Goal: Task Accomplishment & Management: Complete application form

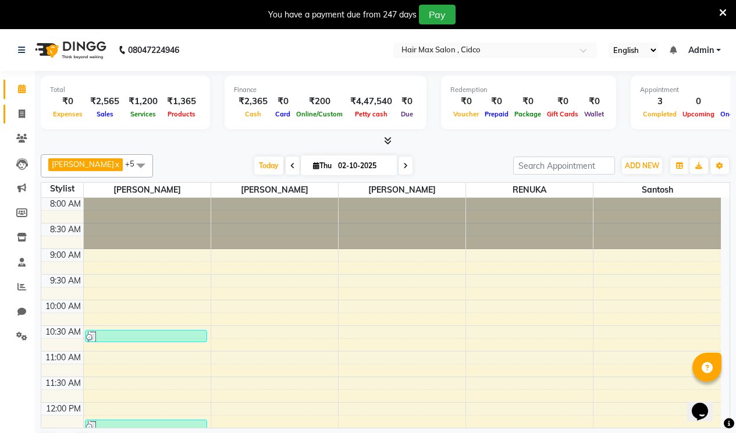
scroll to position [205, 0]
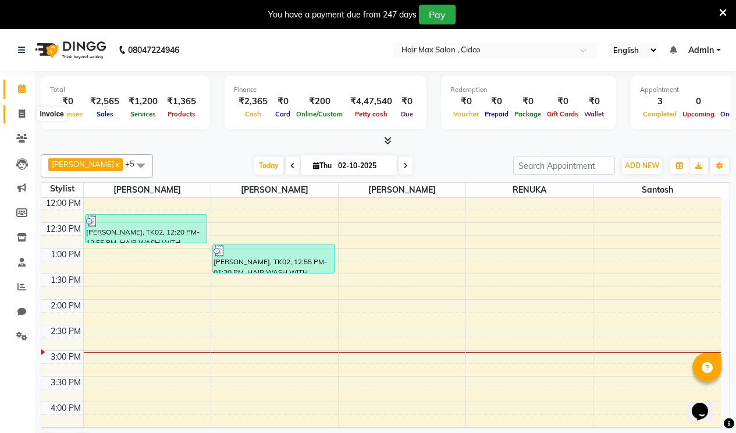
click at [25, 114] on span at bounding box center [22, 114] width 20 height 13
select select "service"
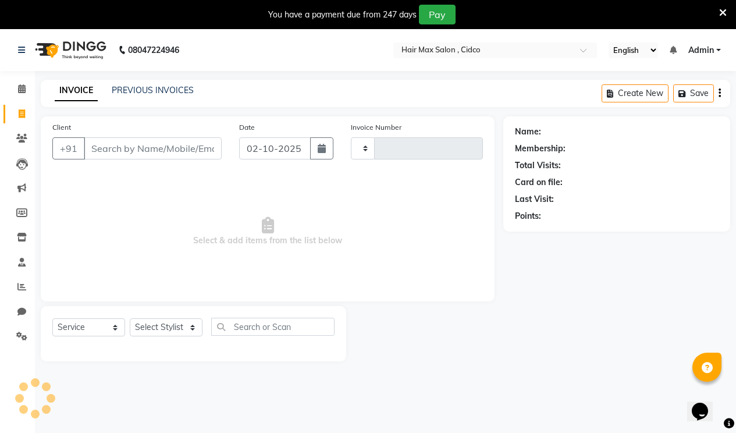
type input "1738"
select select "7580"
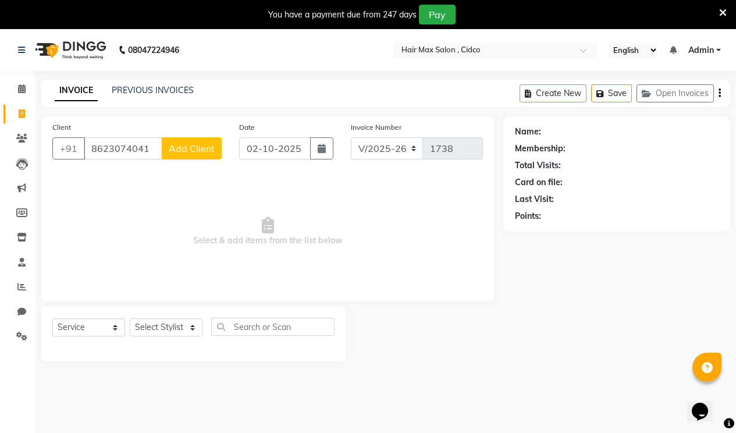
type input "8623074041"
click at [191, 147] on span "Add Client" at bounding box center [192, 149] width 46 height 12
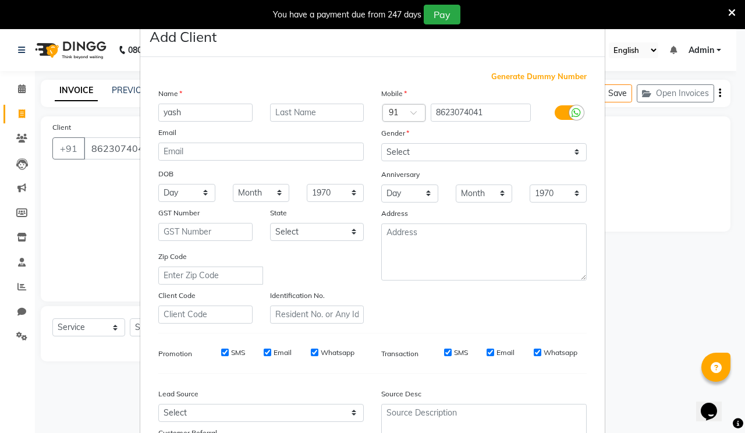
type input "yash"
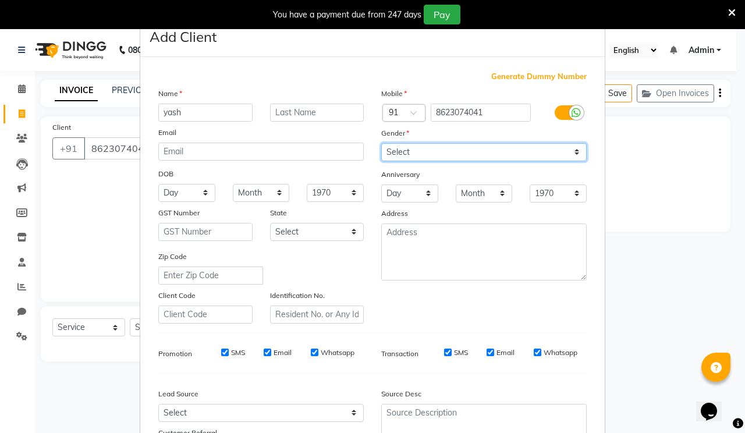
click at [453, 159] on select "Select [DEMOGRAPHIC_DATA] [DEMOGRAPHIC_DATA] Other Prefer Not To Say" at bounding box center [483, 152] width 205 height 18
select select "[DEMOGRAPHIC_DATA]"
click at [381, 143] on select "Select [DEMOGRAPHIC_DATA] [DEMOGRAPHIC_DATA] Other Prefer Not To Say" at bounding box center [483, 152] width 205 height 18
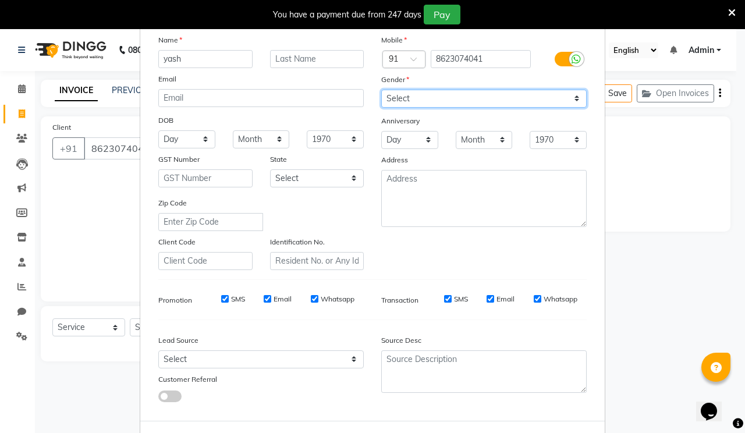
scroll to position [104, 0]
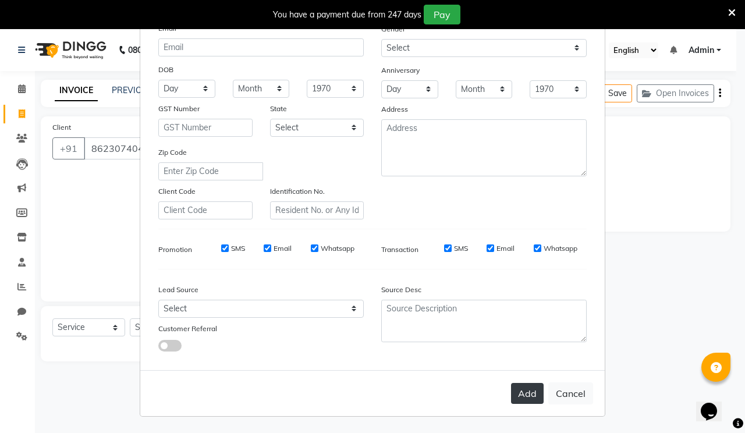
click at [514, 385] on button "Add" at bounding box center [527, 393] width 33 height 21
select select
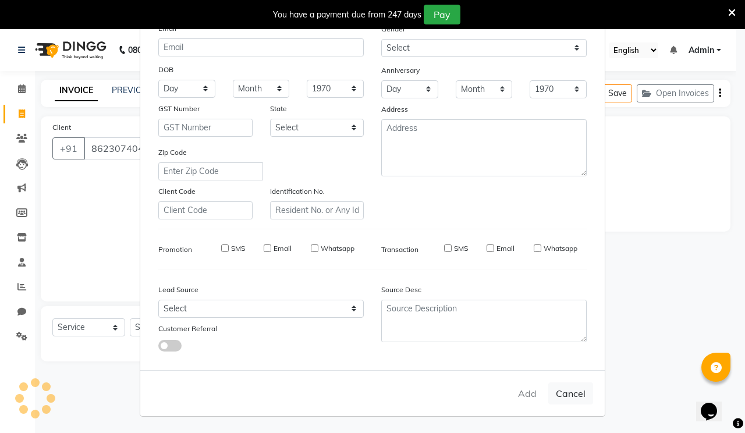
select select
checkbox input "false"
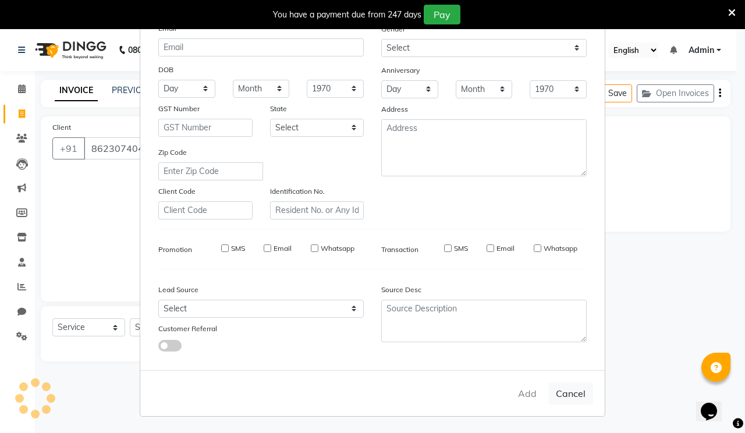
checkbox input "false"
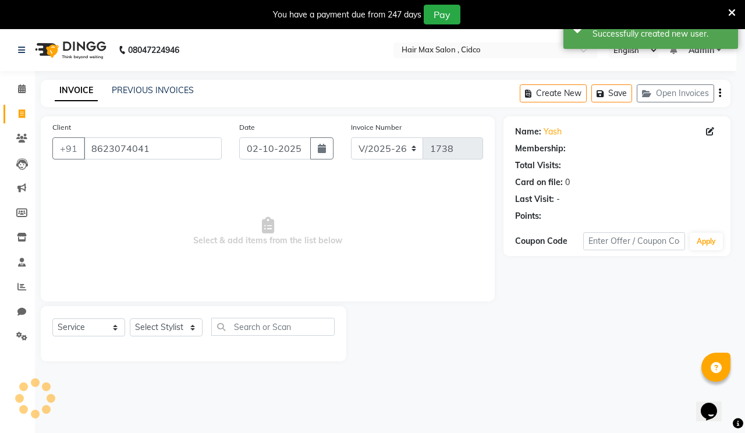
select select "1: Object"
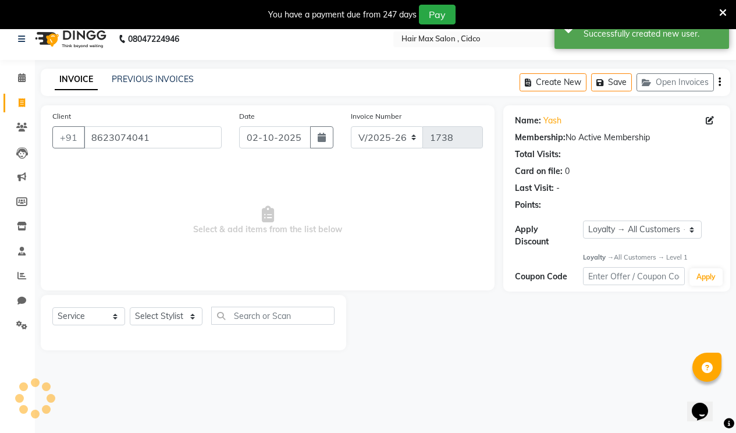
scroll to position [29, 0]
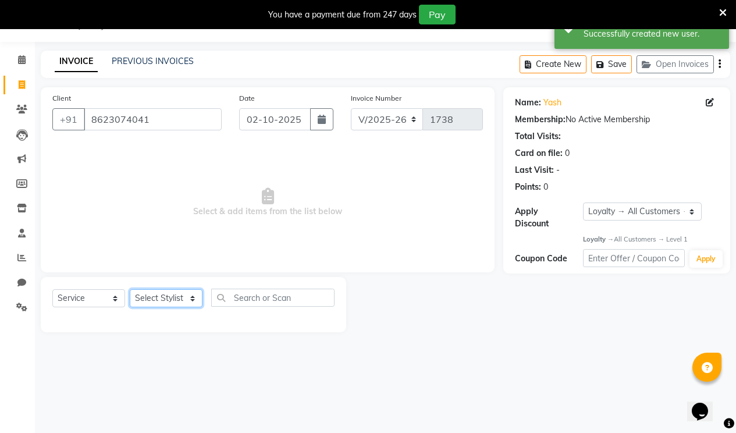
click at [191, 296] on select "Select Stylist [PERSON_NAME] [PERSON_NAME] RENUKA [PERSON_NAME] [PERSON_NAME]" at bounding box center [166, 298] width 73 height 18
select select "69941"
click at [130, 289] on select "Select Stylist [PERSON_NAME] [PERSON_NAME] RENUKA [PERSON_NAME] [PERSON_NAME]" at bounding box center [166, 298] width 73 height 18
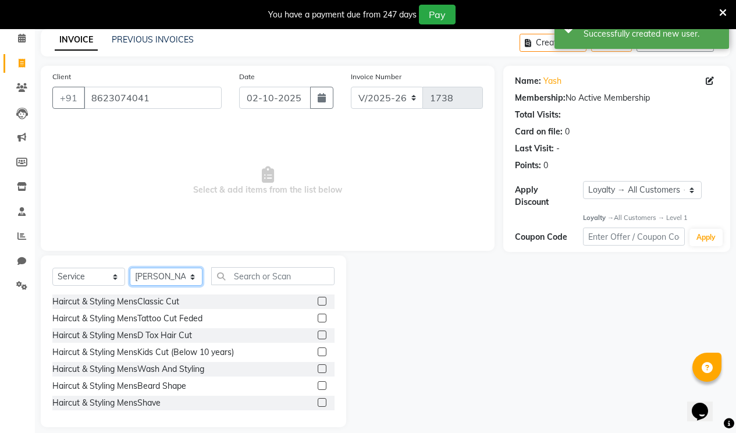
scroll to position [62, 0]
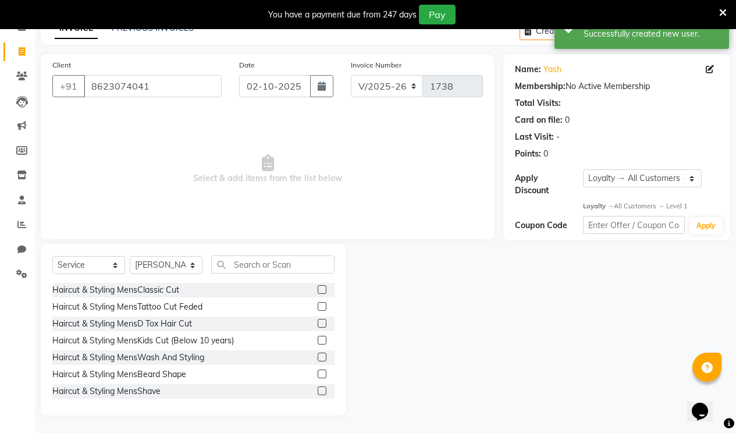
click at [318, 289] on label at bounding box center [322, 289] width 9 height 9
click at [318, 289] on input "checkbox" at bounding box center [322, 290] width 8 height 8
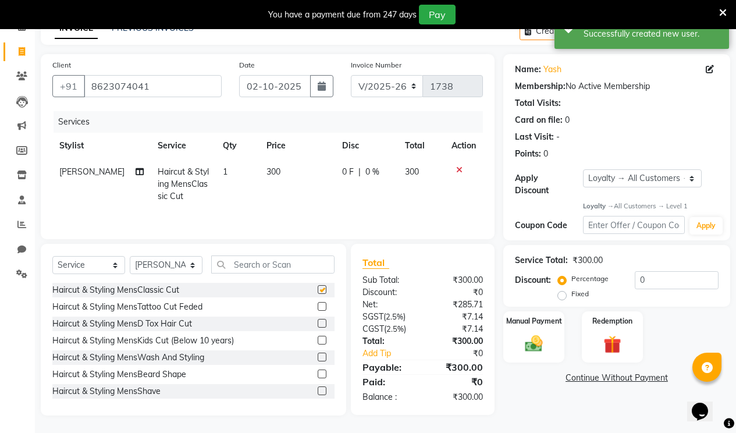
checkbox input "false"
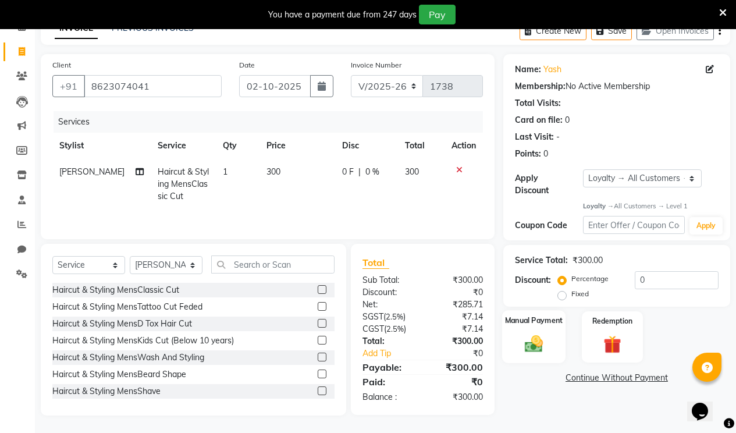
click at [560, 333] on div "Manual Payment" at bounding box center [533, 337] width 63 height 53
click at [644, 372] on span "CASH" at bounding box center [637, 378] width 25 height 13
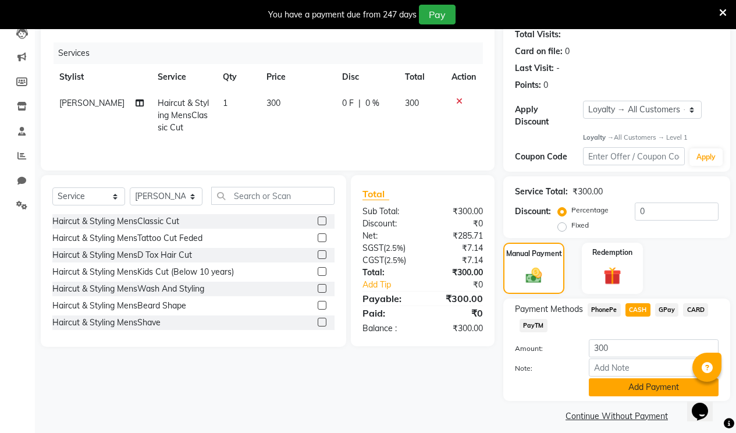
click at [630, 379] on button "Add Payment" at bounding box center [654, 387] width 130 height 18
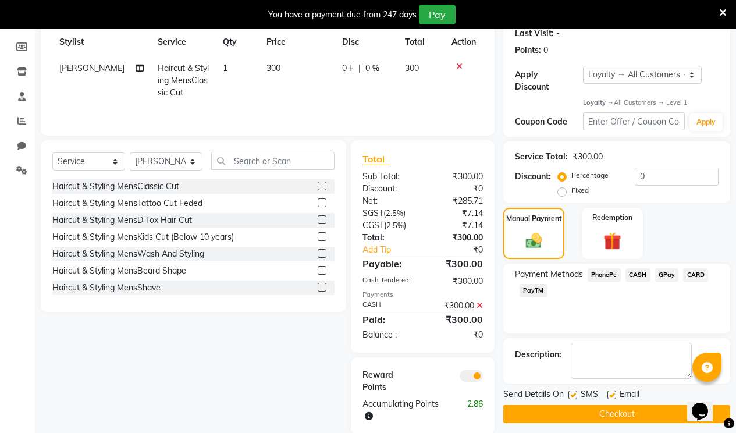
scroll to position [184, 0]
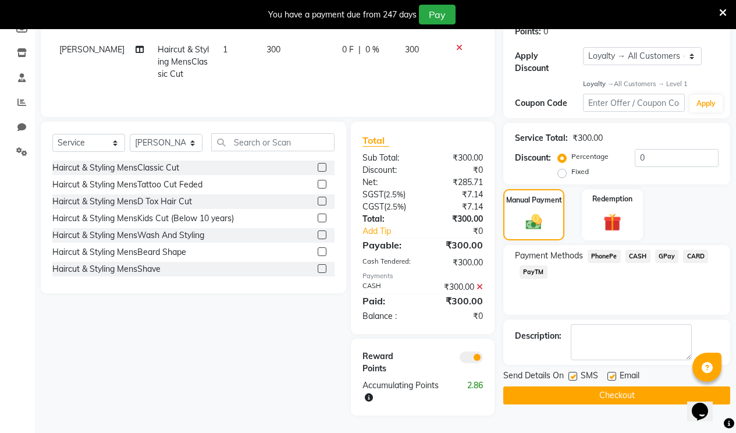
click at [610, 372] on label at bounding box center [611, 376] width 9 height 9
click at [610, 373] on input "checkbox" at bounding box center [611, 377] width 8 height 8
checkbox input "false"
click at [574, 372] on label at bounding box center [572, 376] width 9 height 9
click at [574, 373] on input "checkbox" at bounding box center [572, 377] width 8 height 8
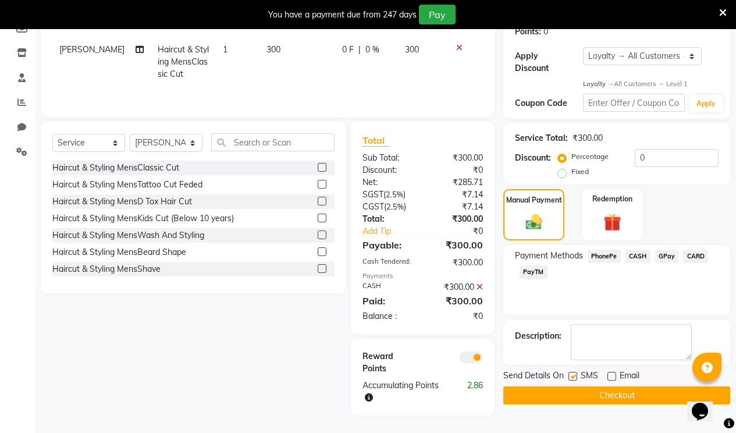
checkbox input "false"
click at [564, 391] on button "Checkout" at bounding box center [616, 395] width 227 height 18
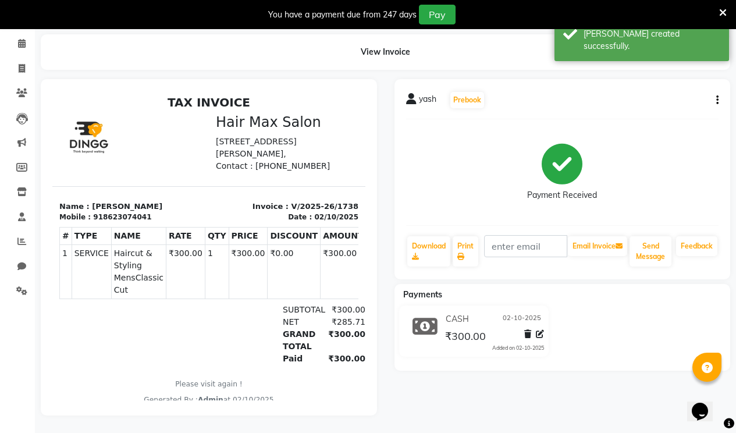
select select "service"
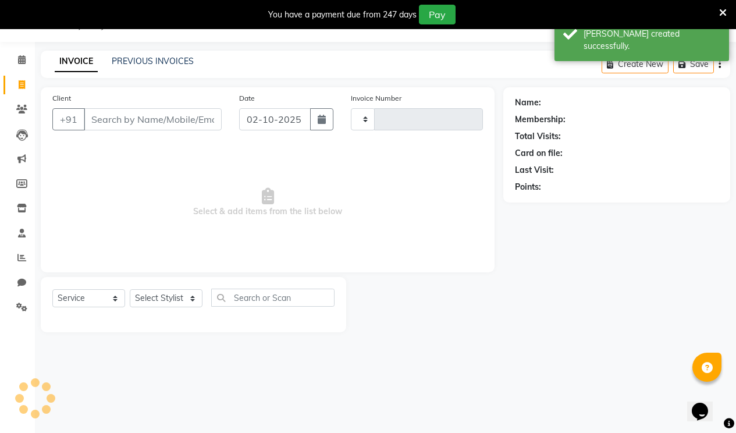
scroll to position [29, 0]
type input "1739"
